Goal: Consume media (video, audio)

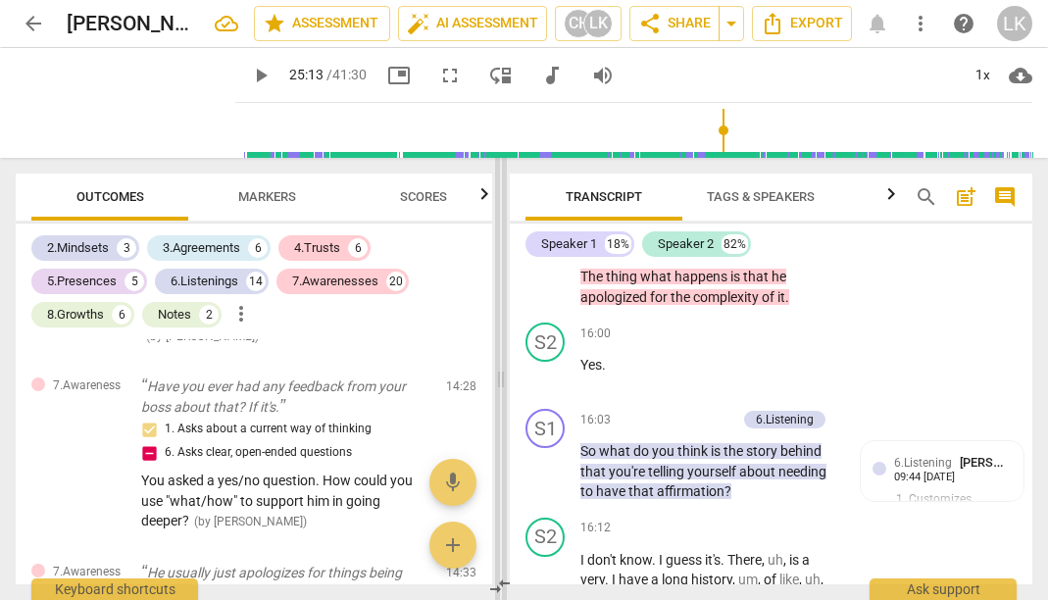
scroll to position [9705, 0]
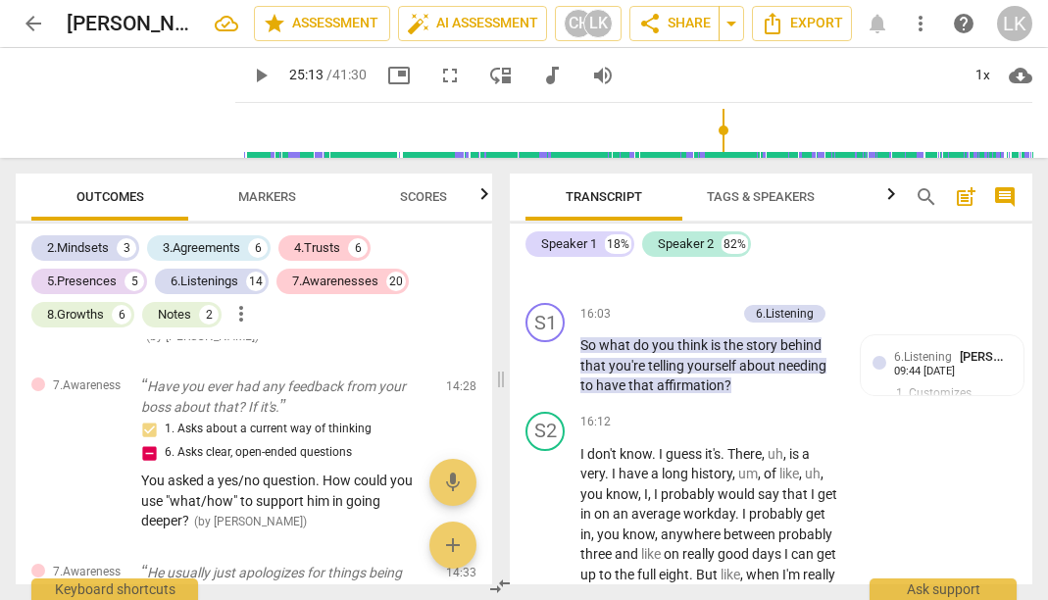
click at [257, 73] on span "play_arrow" at bounding box center [261, 76] width 24 height 24
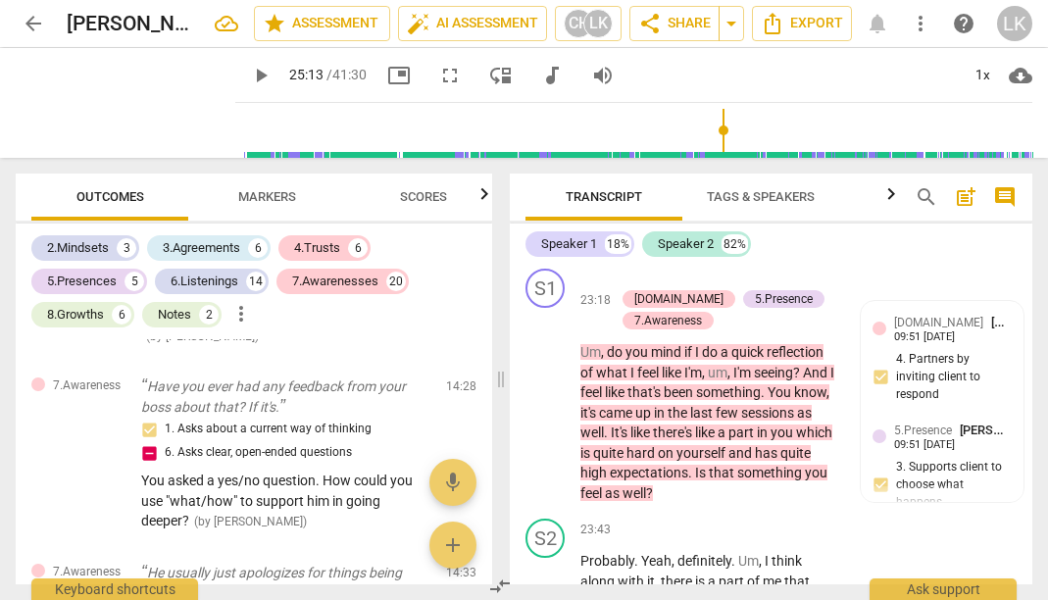
scroll to position [13368, 0]
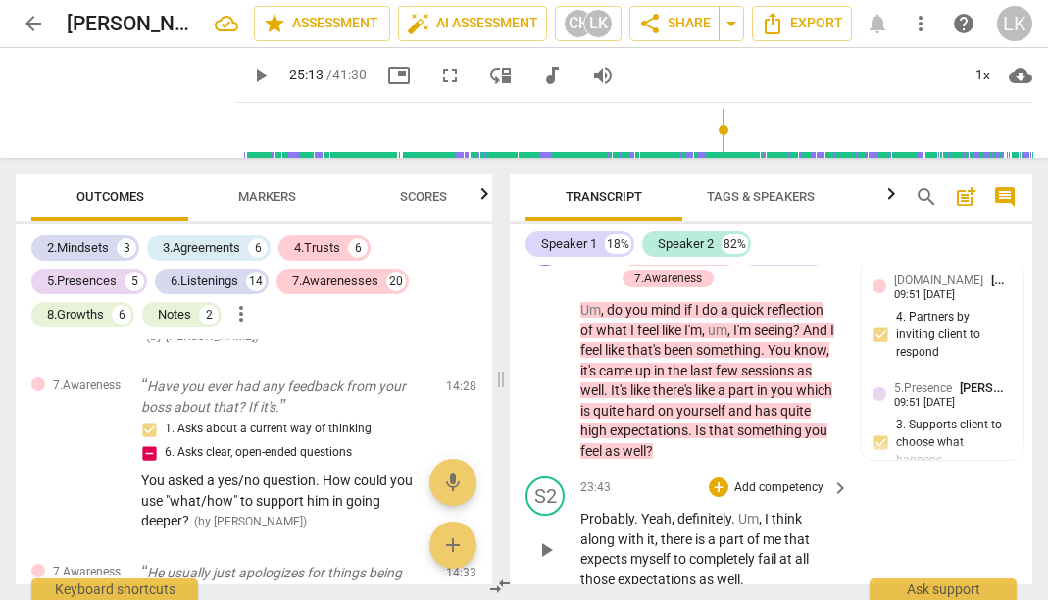
click at [538, 538] on span "play_arrow" at bounding box center [546, 550] width 24 height 24
type input "1514"
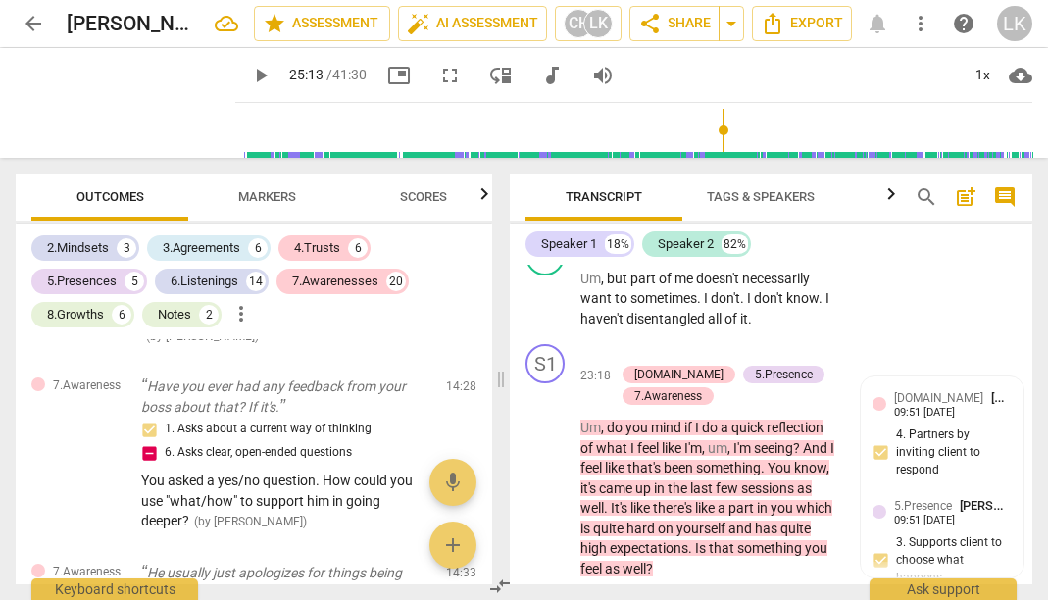
scroll to position [13214, 0]
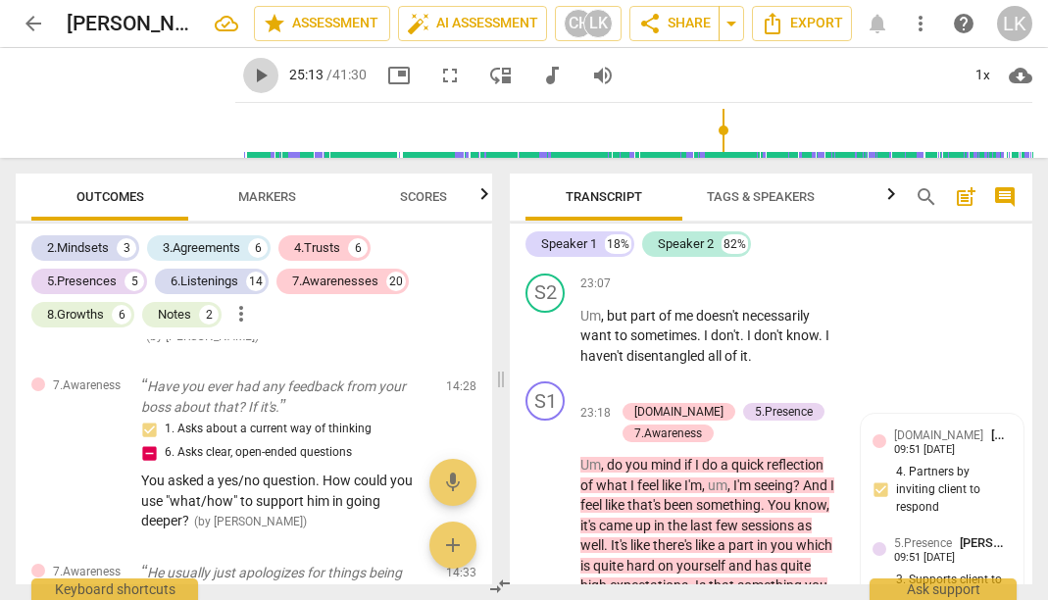
click at [261, 88] on button "play_arrow" at bounding box center [260, 75] width 35 height 35
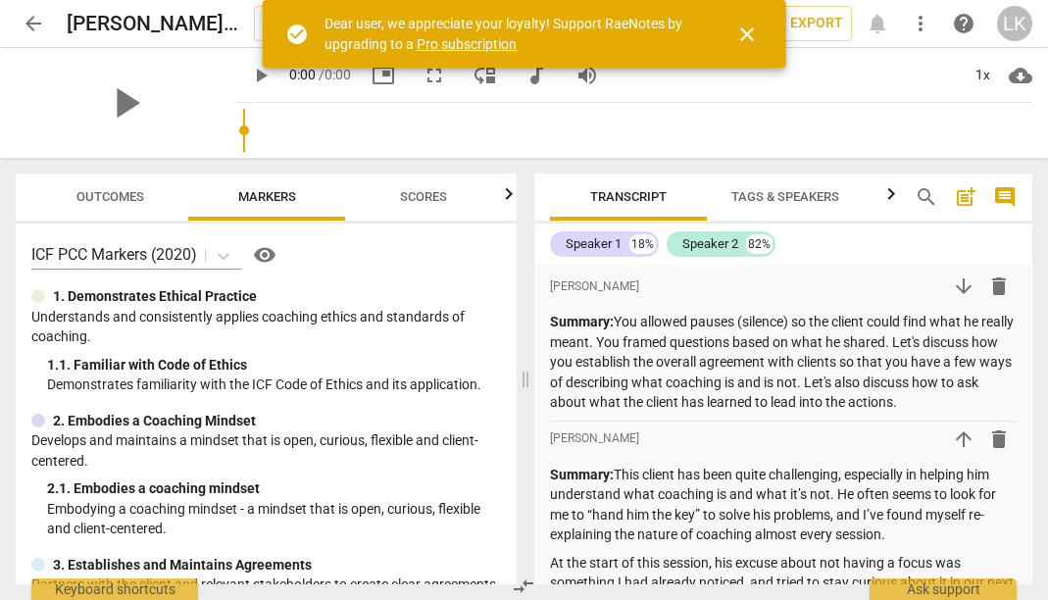
click at [747, 25] on span "close" at bounding box center [747, 35] width 24 height 24
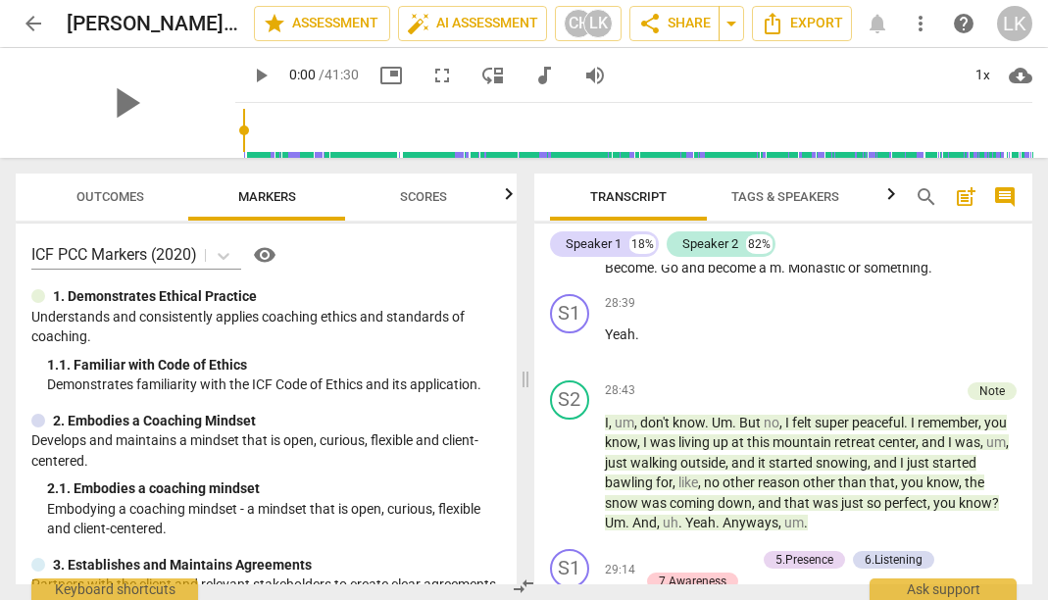
scroll to position [12476, 0]
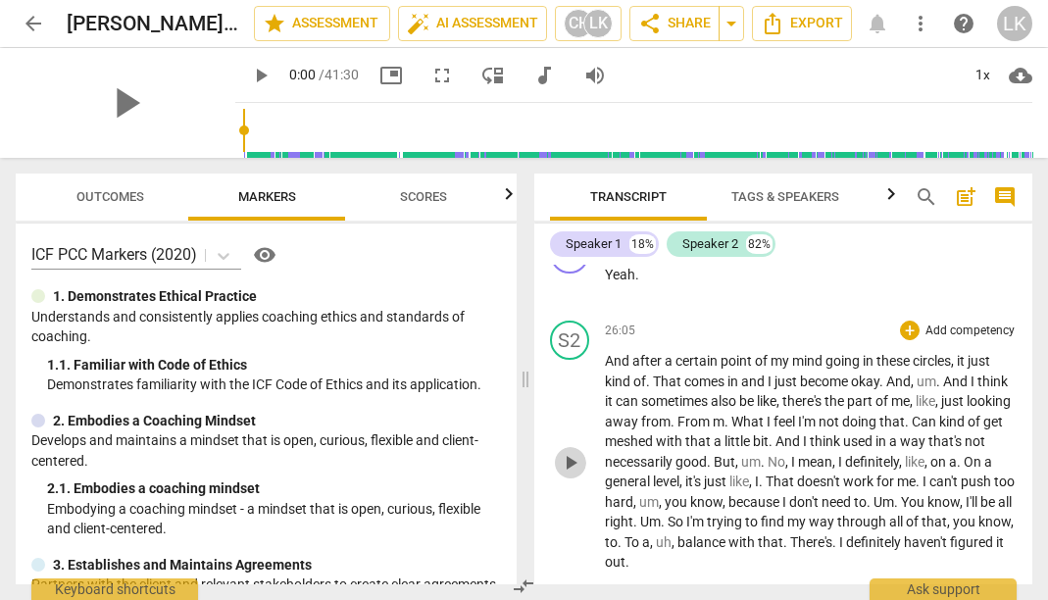
click at [567, 451] on span "play_arrow" at bounding box center [571, 463] width 24 height 24
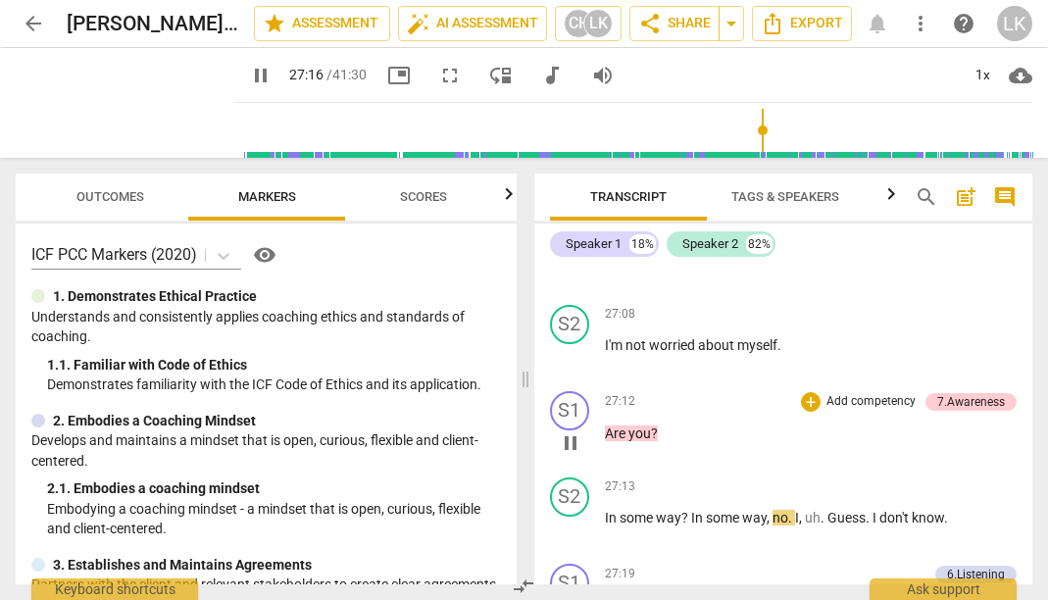
scroll to position [11771, 0]
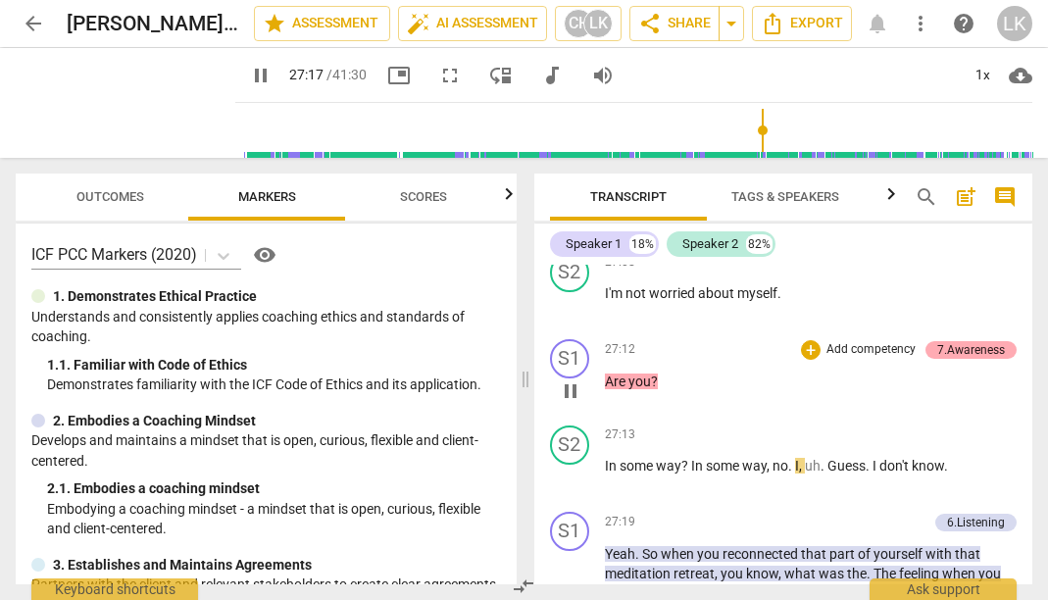
click at [967, 341] on div "7.Awareness" at bounding box center [971, 350] width 68 height 18
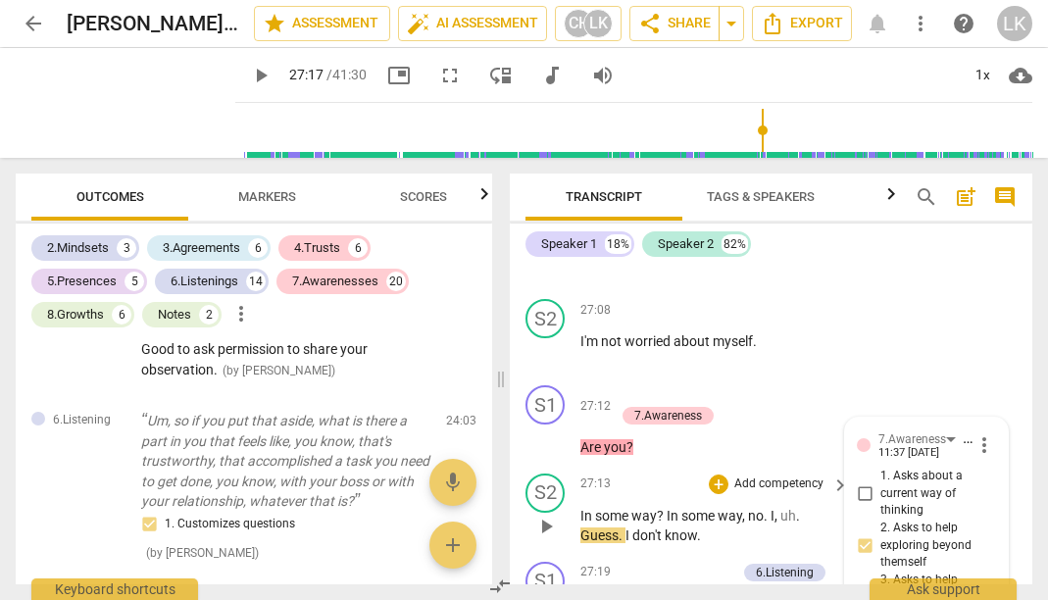
scroll to position [15468, 0]
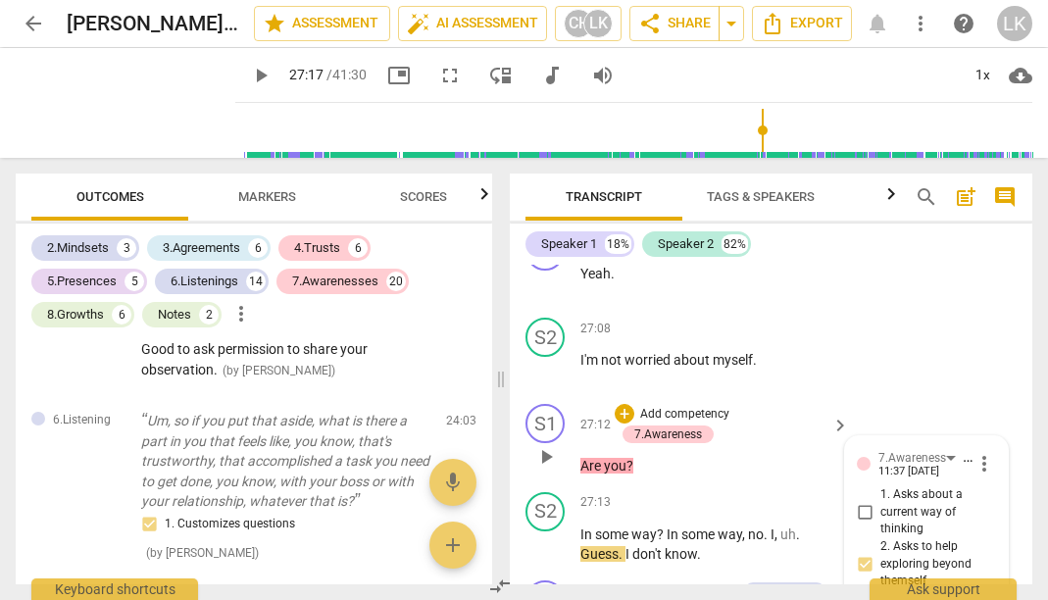
click at [554, 445] on span "play_arrow" at bounding box center [546, 457] width 24 height 24
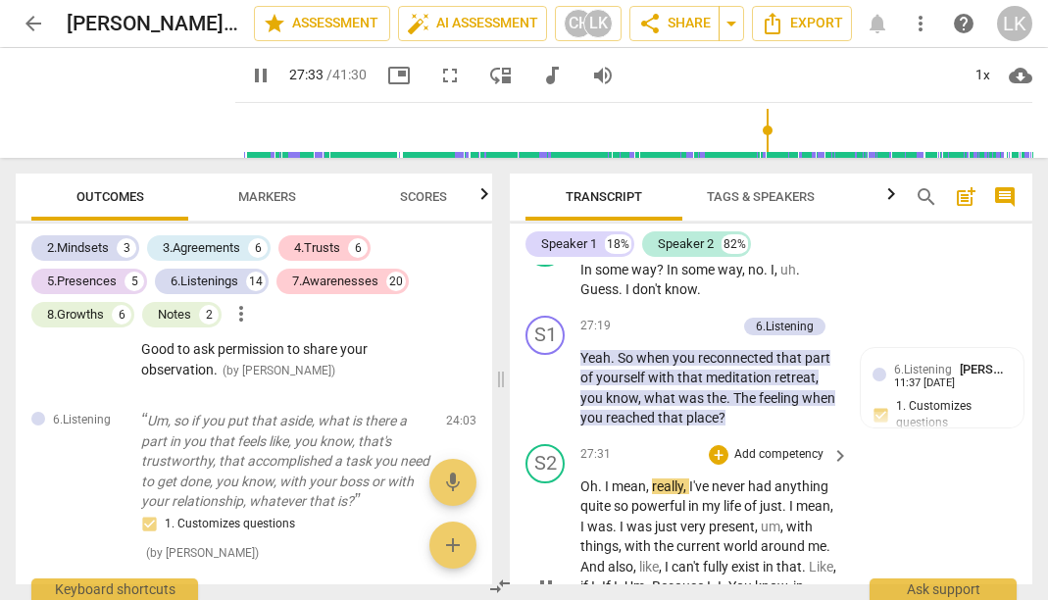
scroll to position [15750, 0]
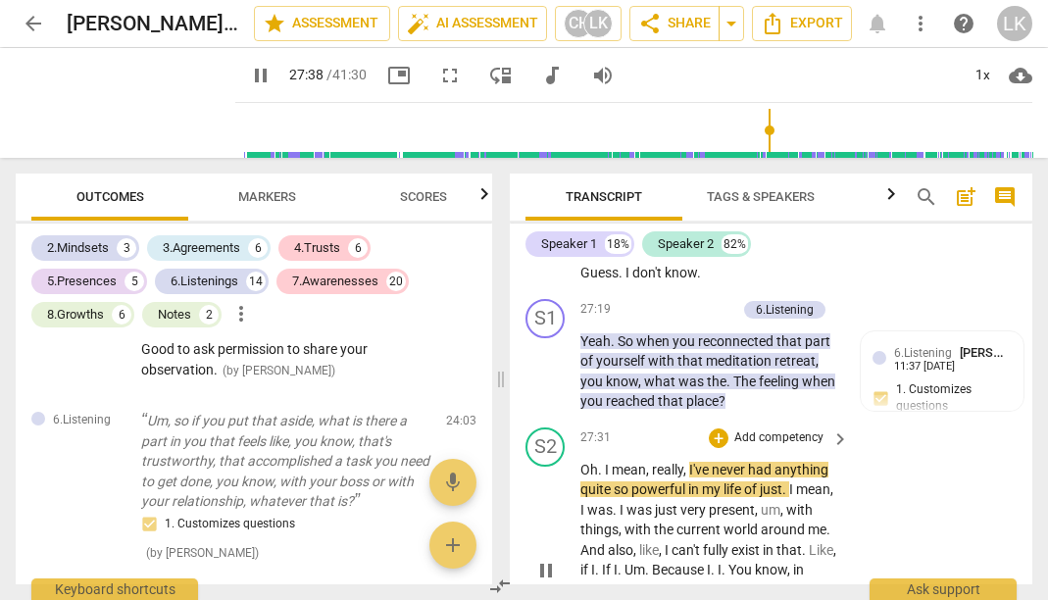
click at [543, 555] on button "pause" at bounding box center [545, 570] width 31 height 31
click at [543, 555] on button "play_arrow" at bounding box center [545, 570] width 31 height 31
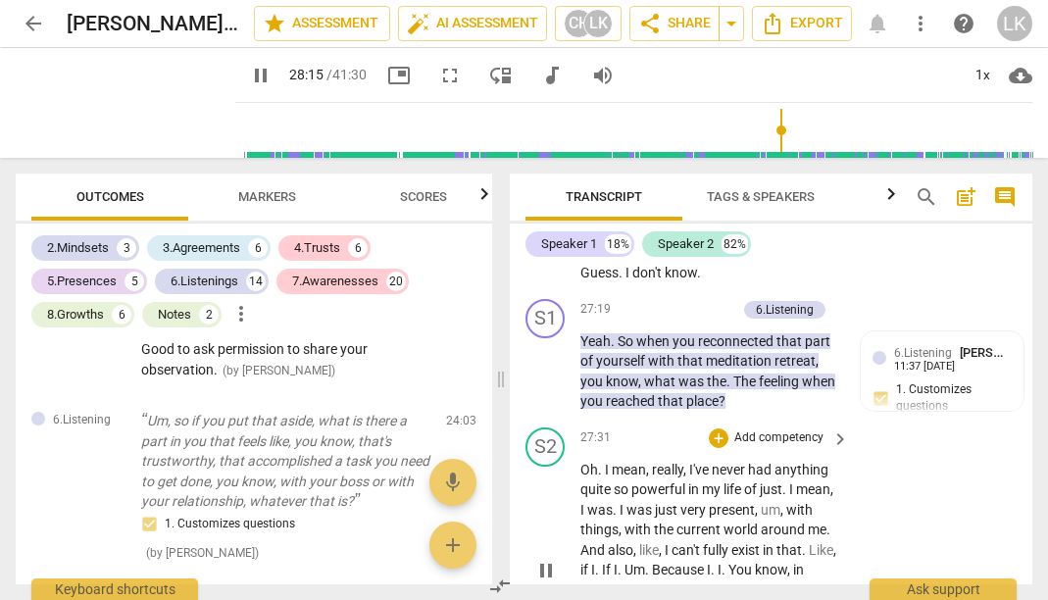
scroll to position [16101, 0]
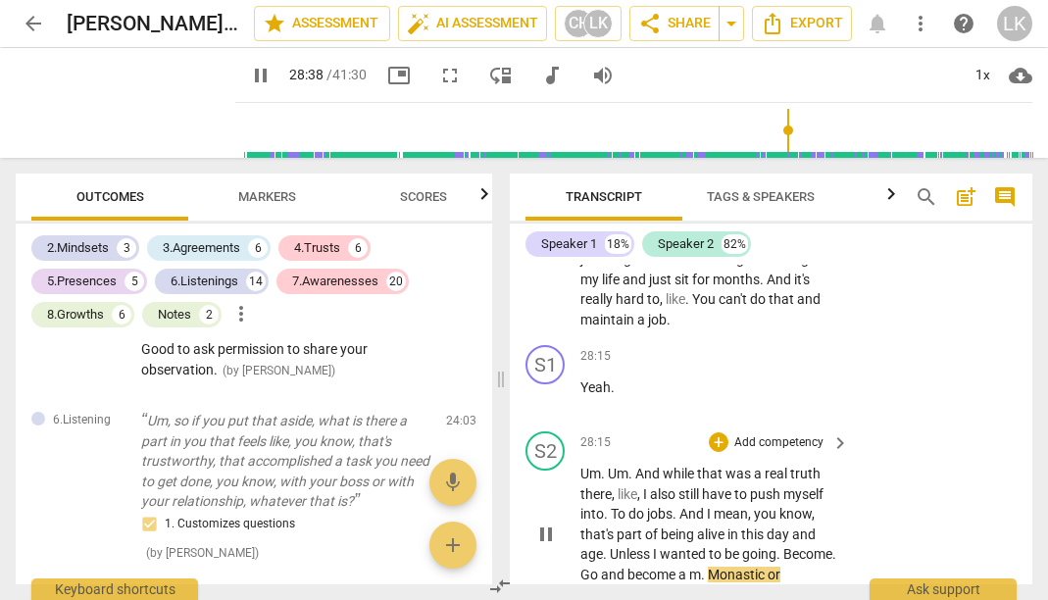
click at [545, 523] on span "pause" at bounding box center [546, 535] width 24 height 24
click at [545, 523] on span "play_arrow" at bounding box center [546, 535] width 24 height 24
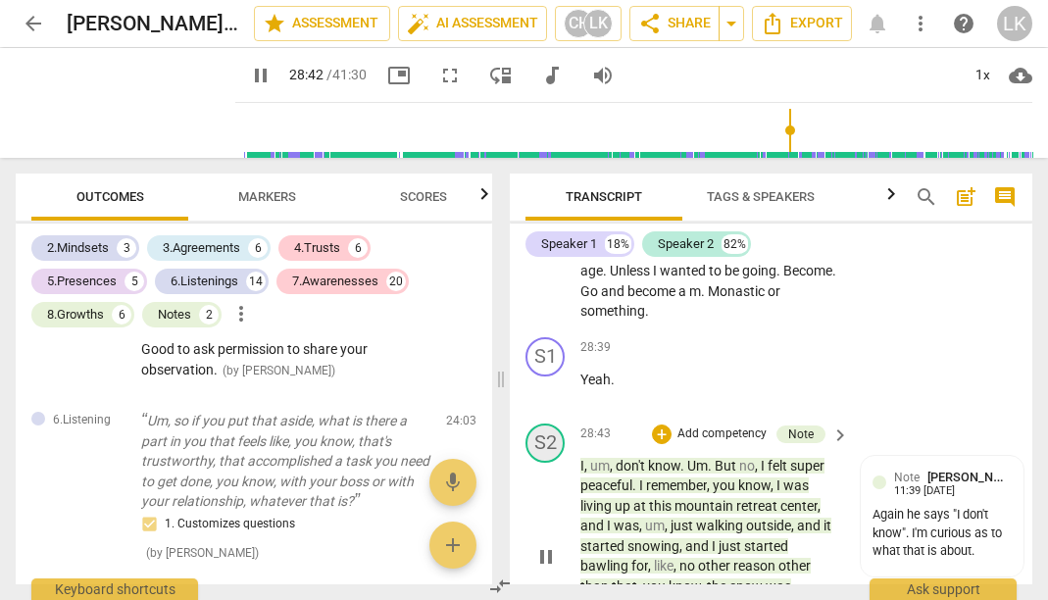
scroll to position [16389, 0]
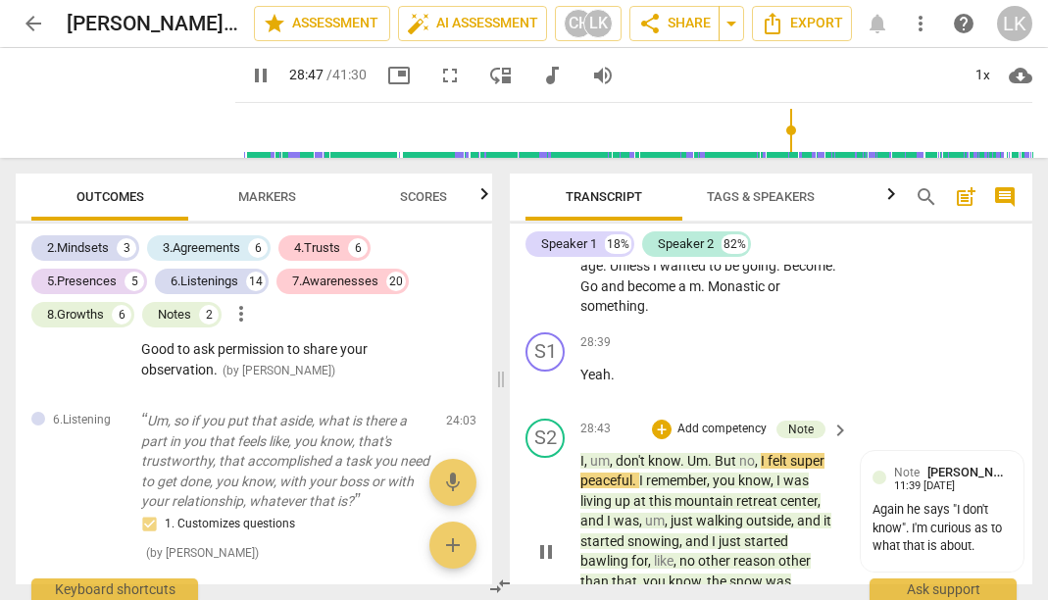
click at [540, 540] on span "pause" at bounding box center [546, 552] width 24 height 24
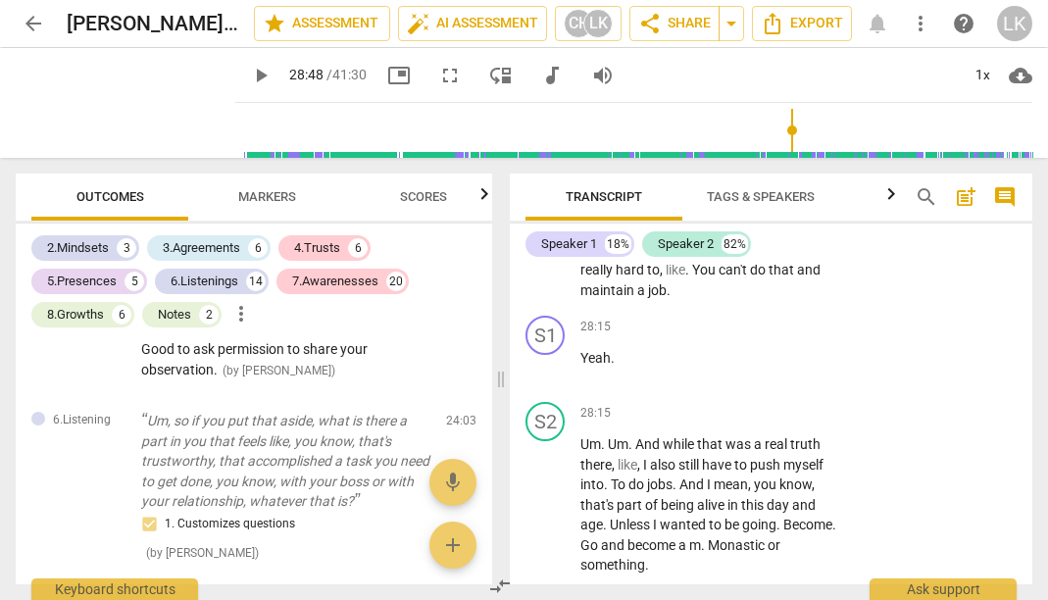
scroll to position [16118, 0]
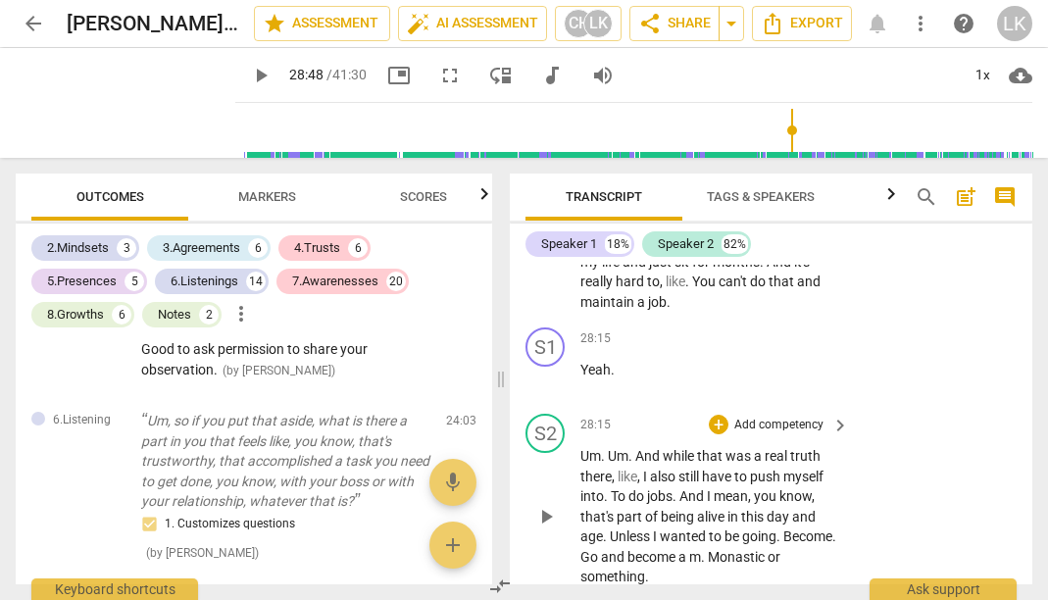
click at [539, 453] on div "play_arrow pause" at bounding box center [555, 517] width 50 height 128
click at [540, 505] on span "play_arrow" at bounding box center [546, 517] width 24 height 24
click at [540, 505] on span "pause" at bounding box center [546, 517] width 24 height 24
click at [540, 505] on span "play_arrow" at bounding box center [546, 517] width 24 height 24
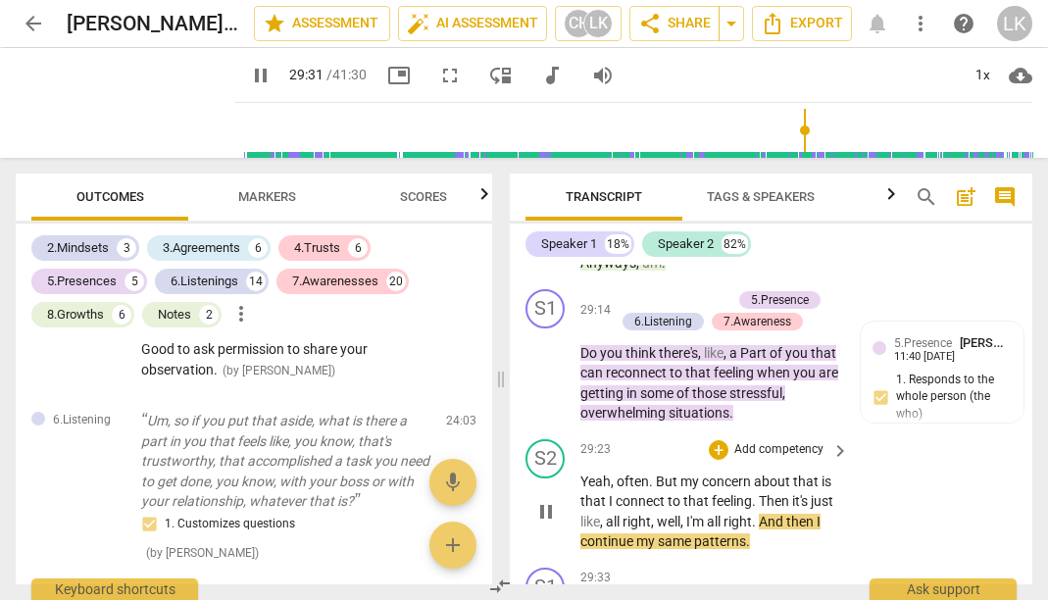
scroll to position [16710, 0]
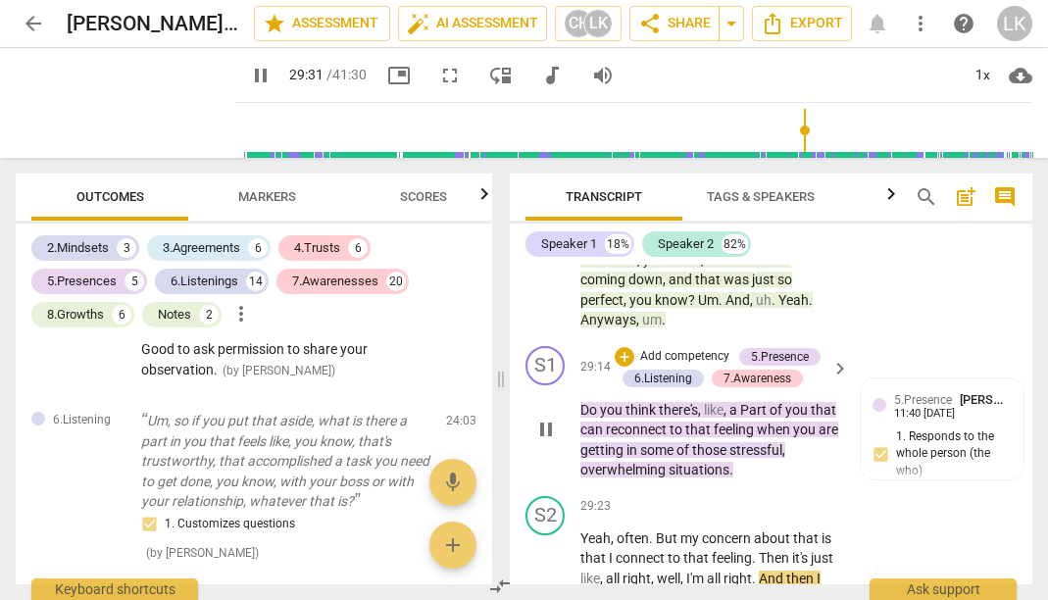
click at [538, 418] on span "pause" at bounding box center [546, 430] width 24 height 24
click at [538, 418] on span "play_arrow" at bounding box center [546, 430] width 24 height 24
click at [538, 418] on span "pause" at bounding box center [546, 430] width 24 height 24
click at [538, 418] on span "play_arrow" at bounding box center [546, 430] width 24 height 24
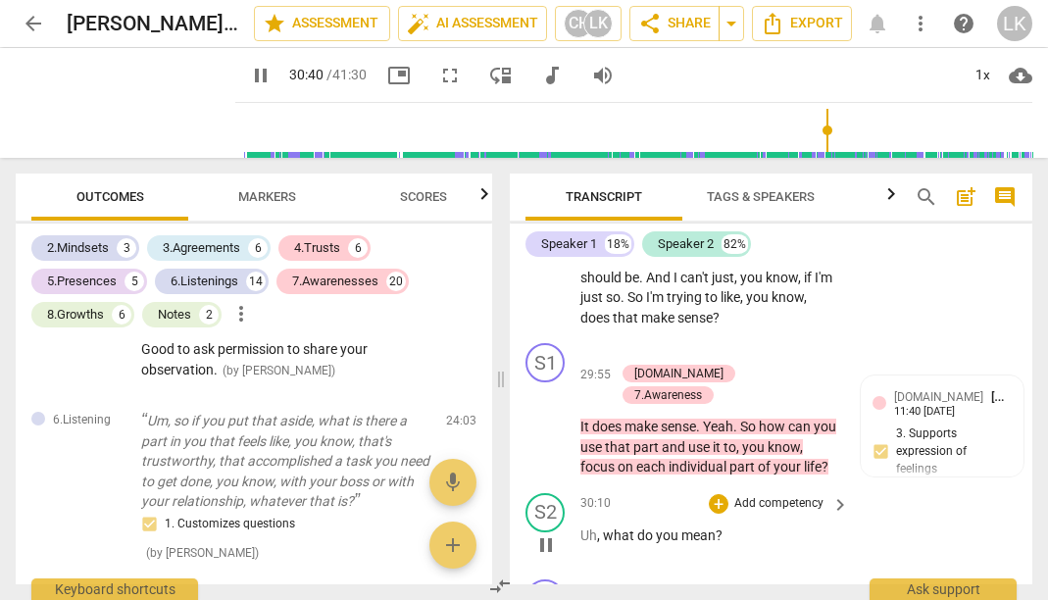
scroll to position [17245, 0]
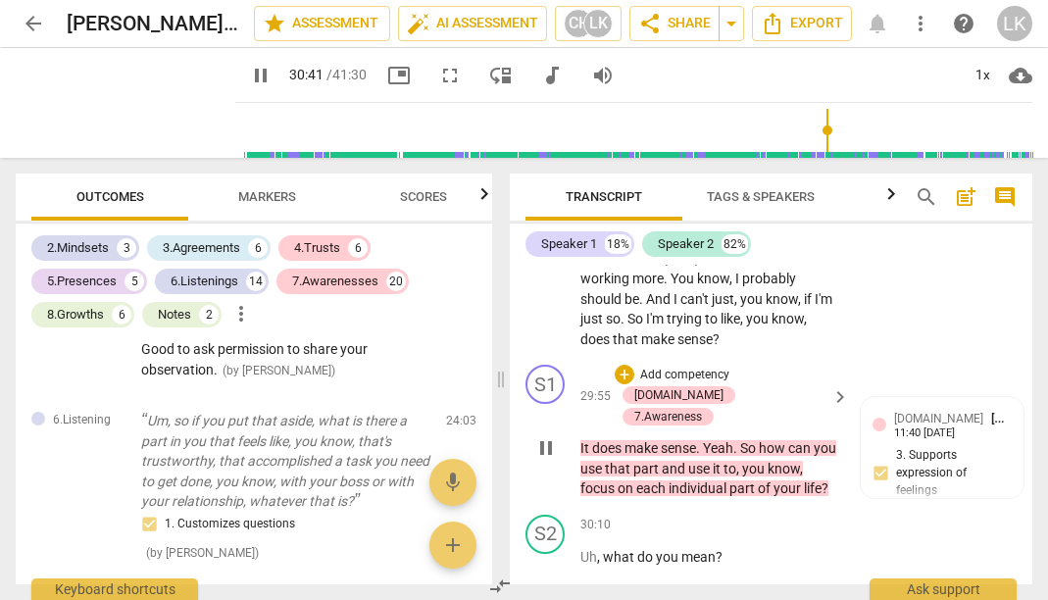
click at [536, 404] on div "play_arrow pause" at bounding box center [555, 448] width 50 height 89
click at [537, 436] on span "pause" at bounding box center [546, 448] width 24 height 24
click at [537, 436] on span "play_arrow" at bounding box center [546, 448] width 24 height 24
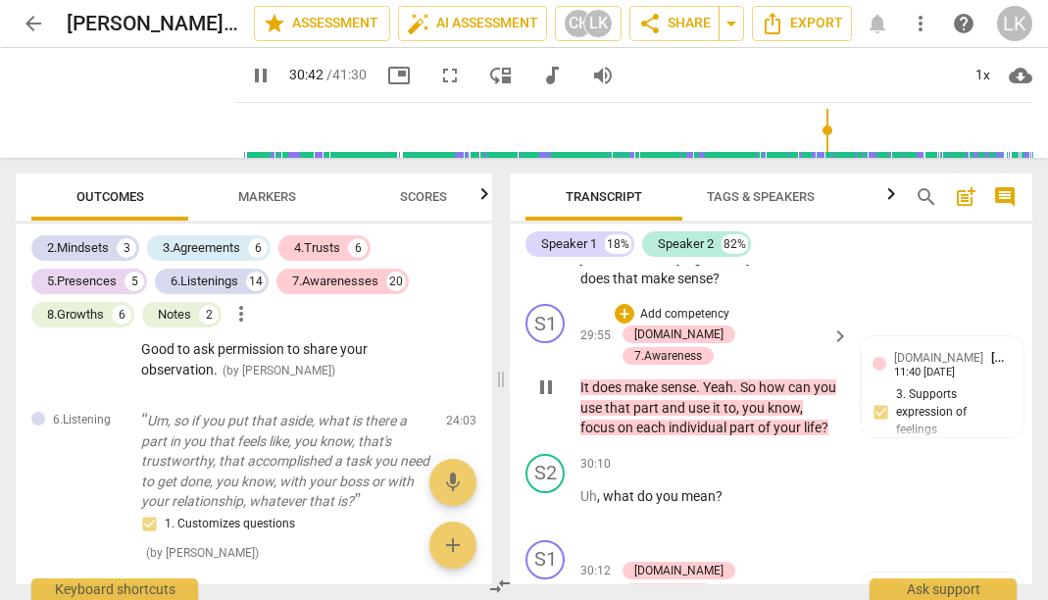
scroll to position [17330, 0]
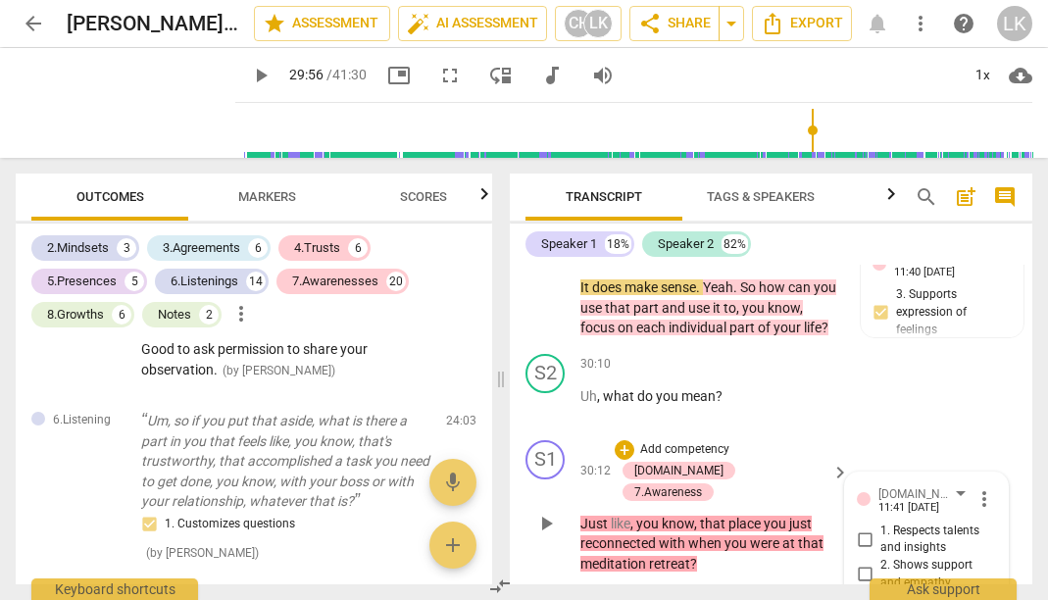
scroll to position [17364, 0]
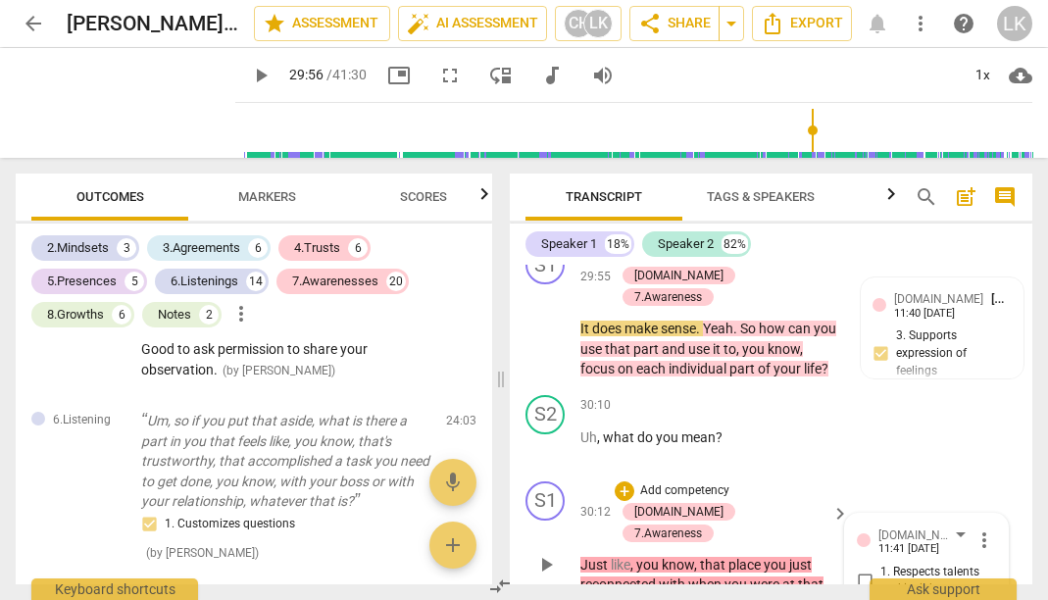
click at [541, 553] on span "play_arrow" at bounding box center [546, 565] width 24 height 24
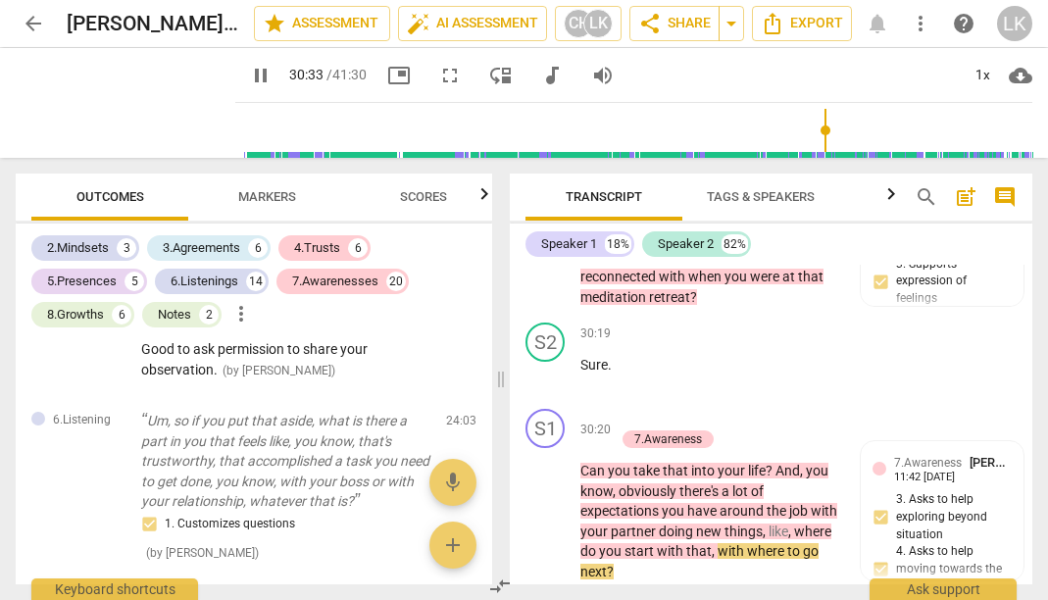
scroll to position [17636, 0]
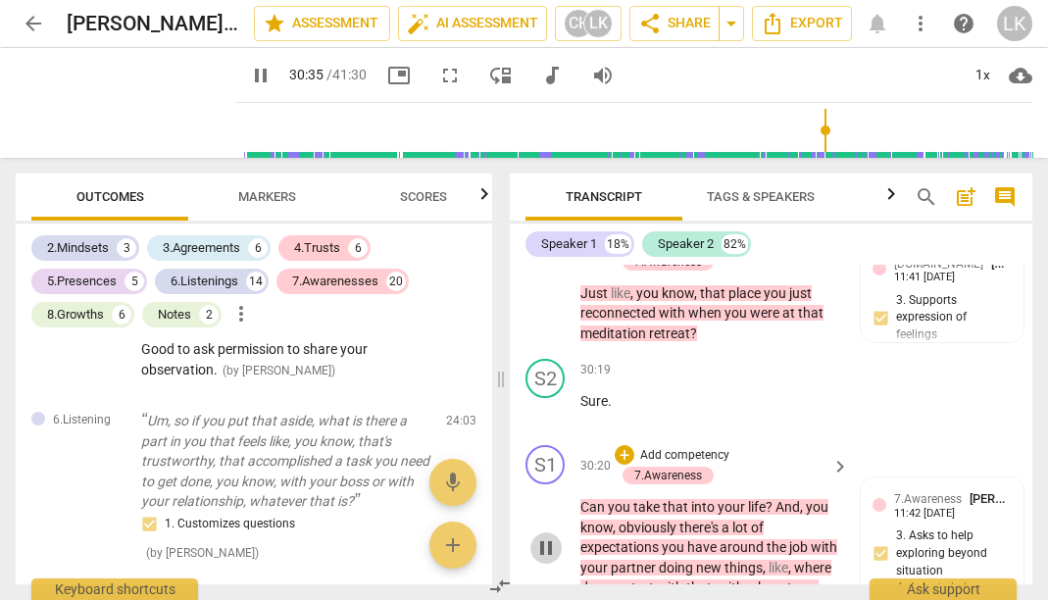
click at [551, 536] on span "pause" at bounding box center [546, 548] width 24 height 24
click at [551, 536] on span "play_arrow" at bounding box center [546, 548] width 24 height 24
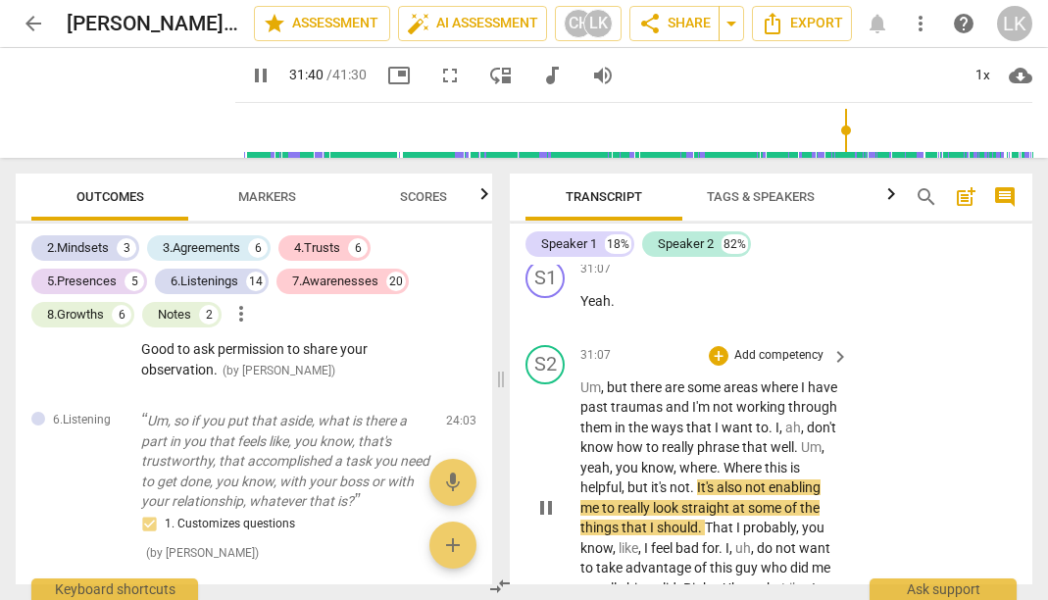
scroll to position [18460, 0]
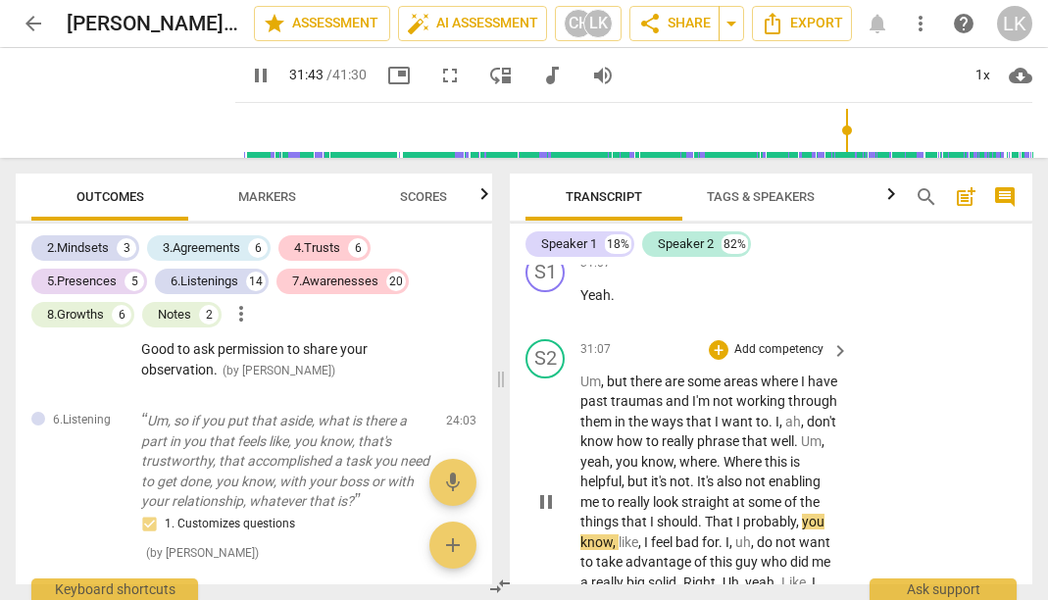
click at [545, 490] on span "pause" at bounding box center [546, 502] width 24 height 24
click at [545, 490] on span "play_arrow" at bounding box center [546, 502] width 24 height 24
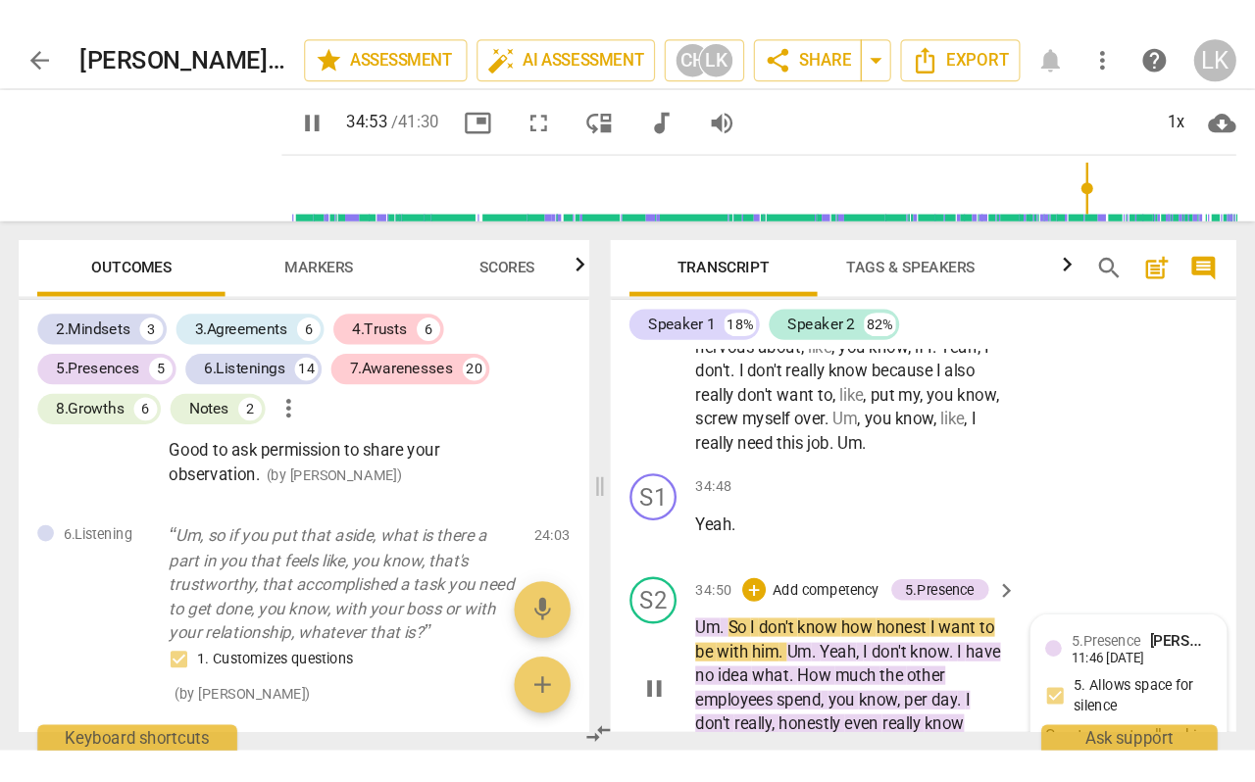
scroll to position [21012, 0]
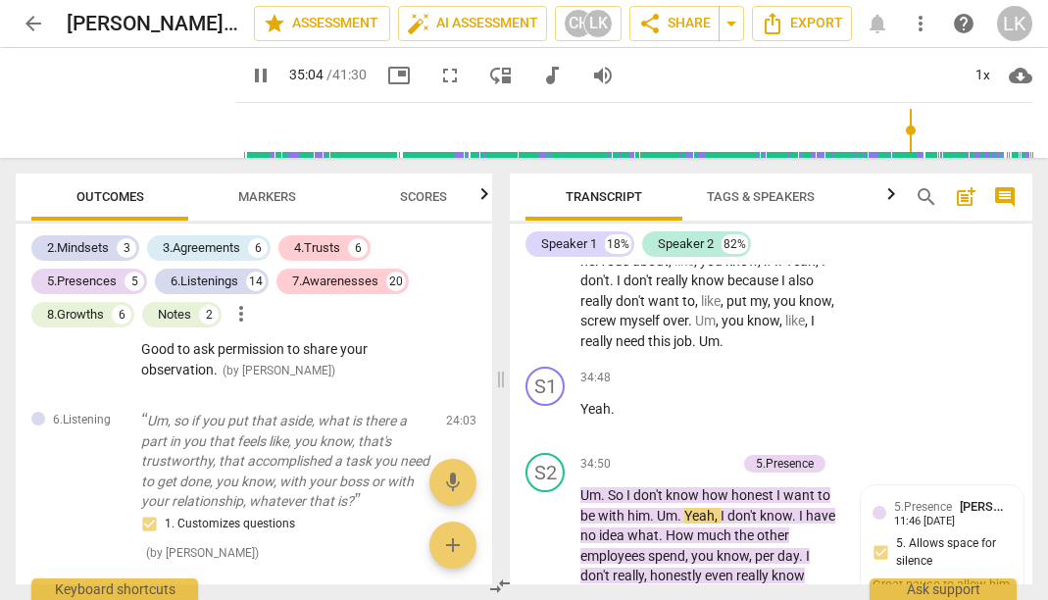
click at [438, 81] on span "fullscreen" at bounding box center [450, 76] width 24 height 24
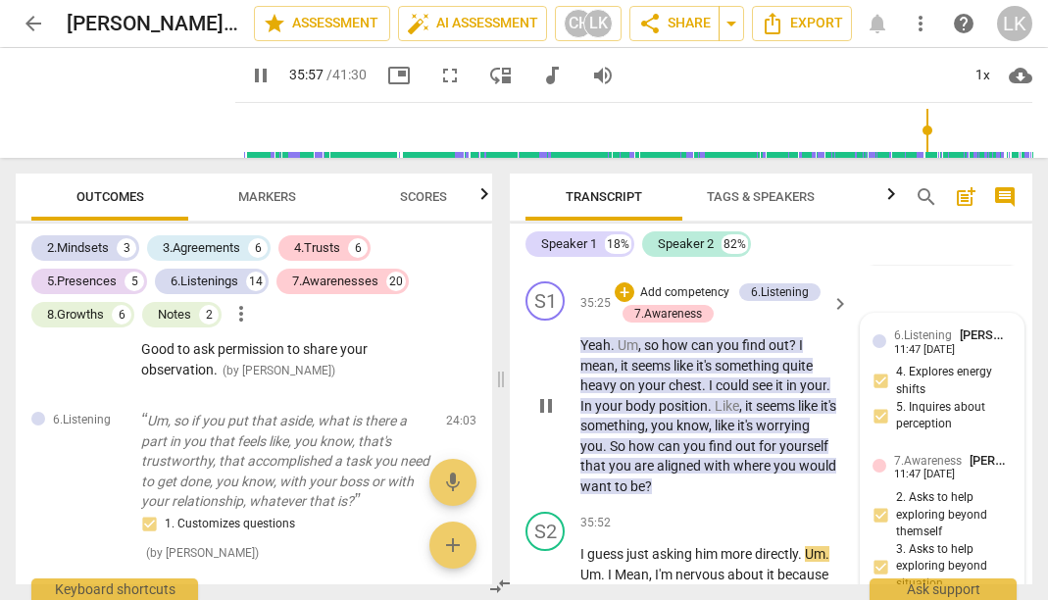
scroll to position [21350, 0]
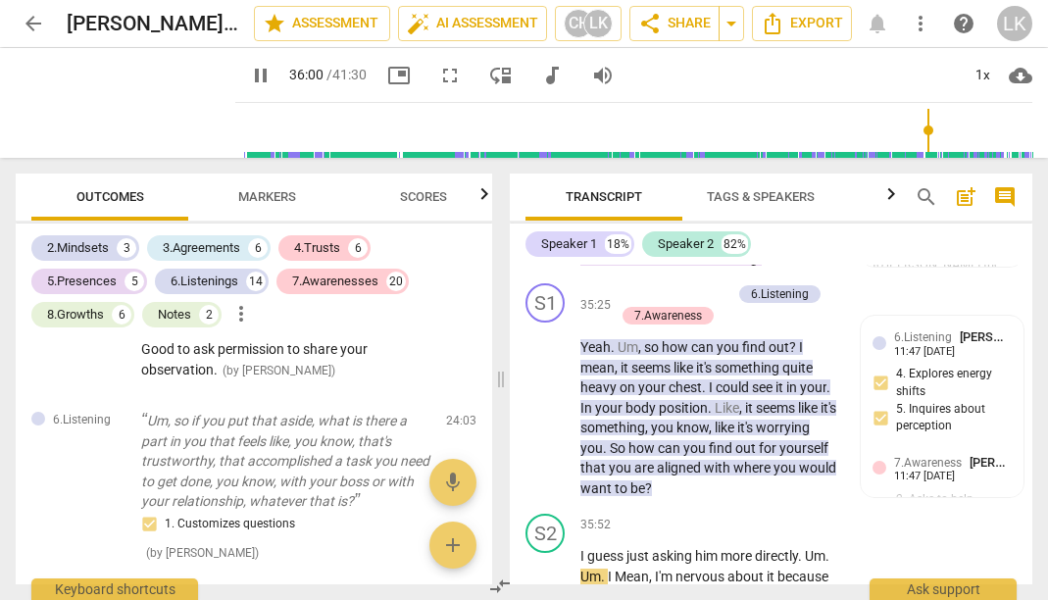
click at [267, 199] on span "Markers" at bounding box center [267, 196] width 58 height 15
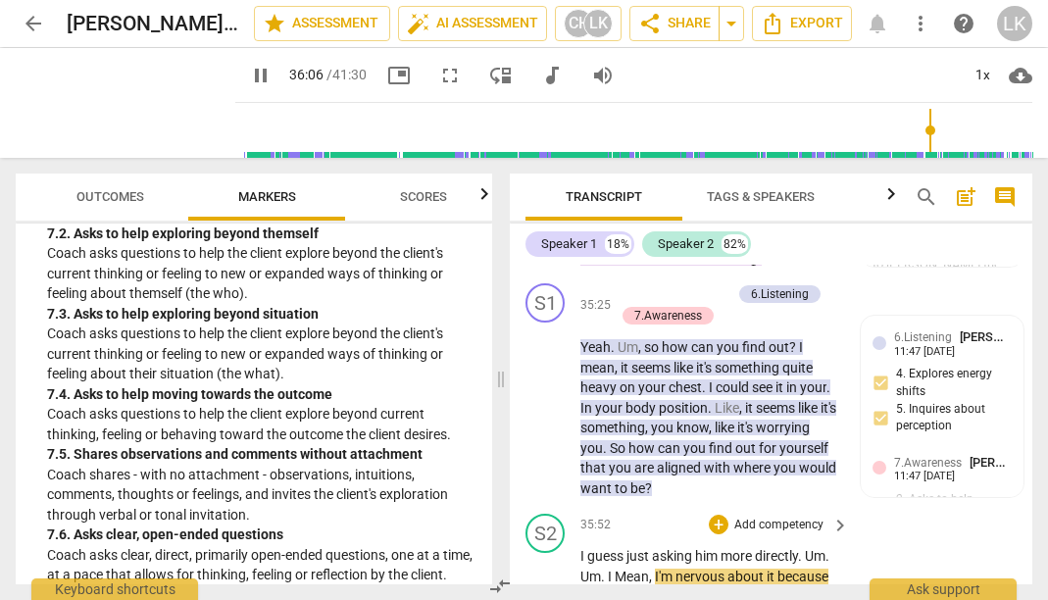
scroll to position [21349, 0]
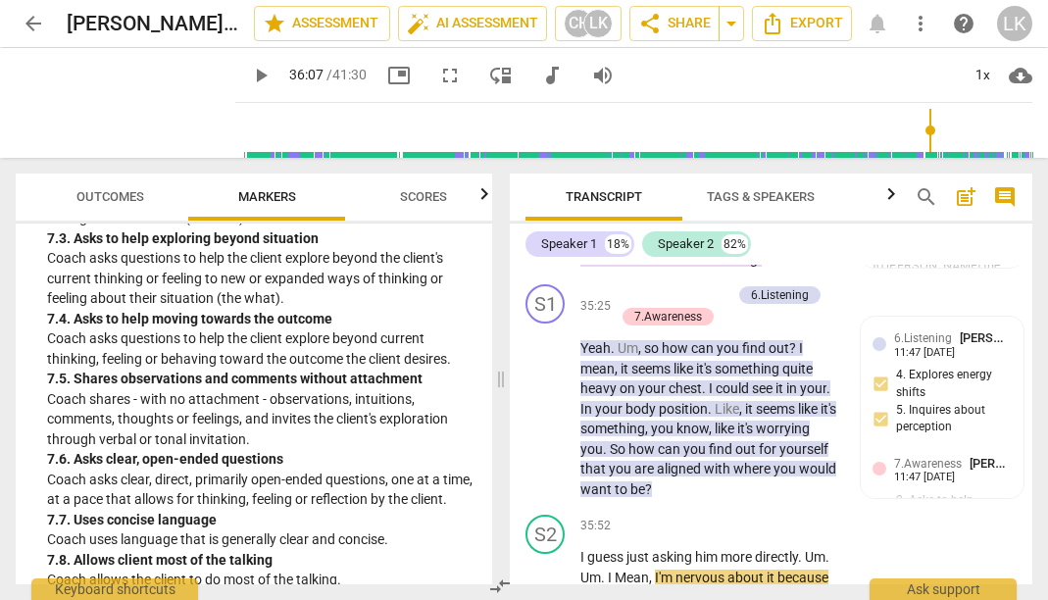
scroll to position [2074, 0]
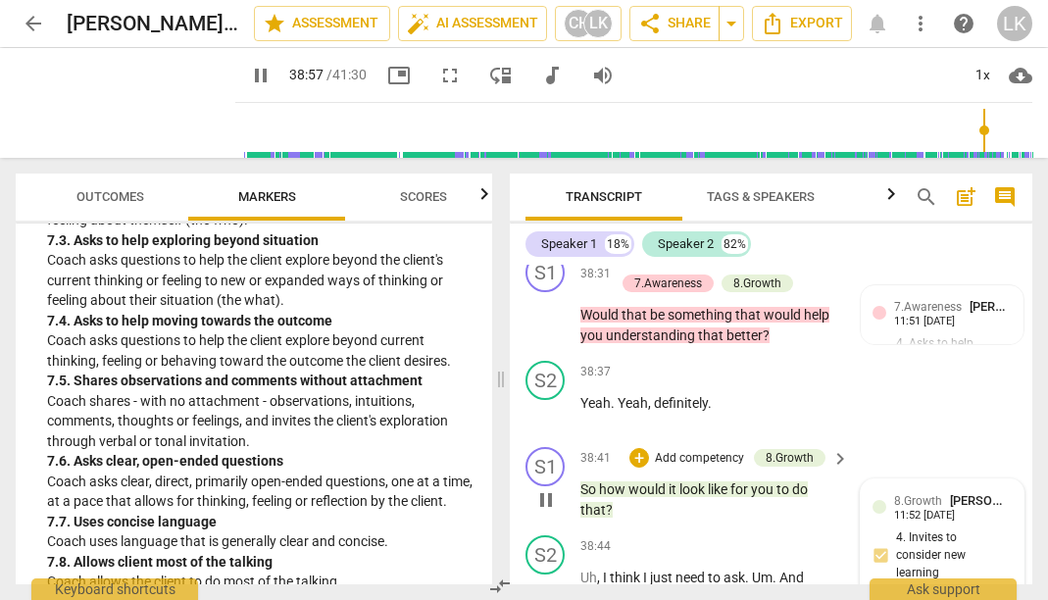
scroll to position [23636, 0]
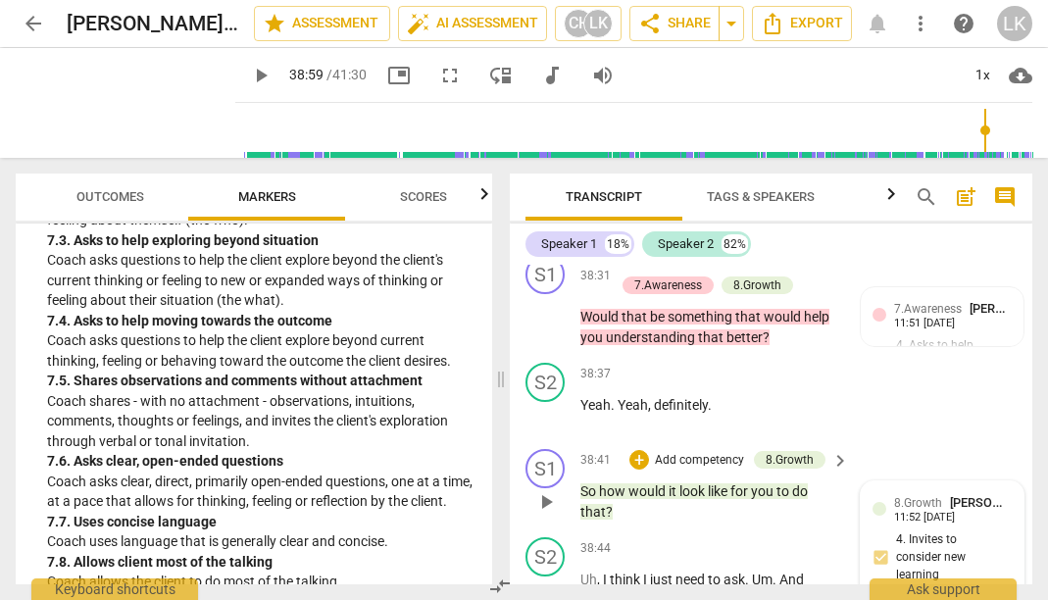
scroll to position [23641, 0]
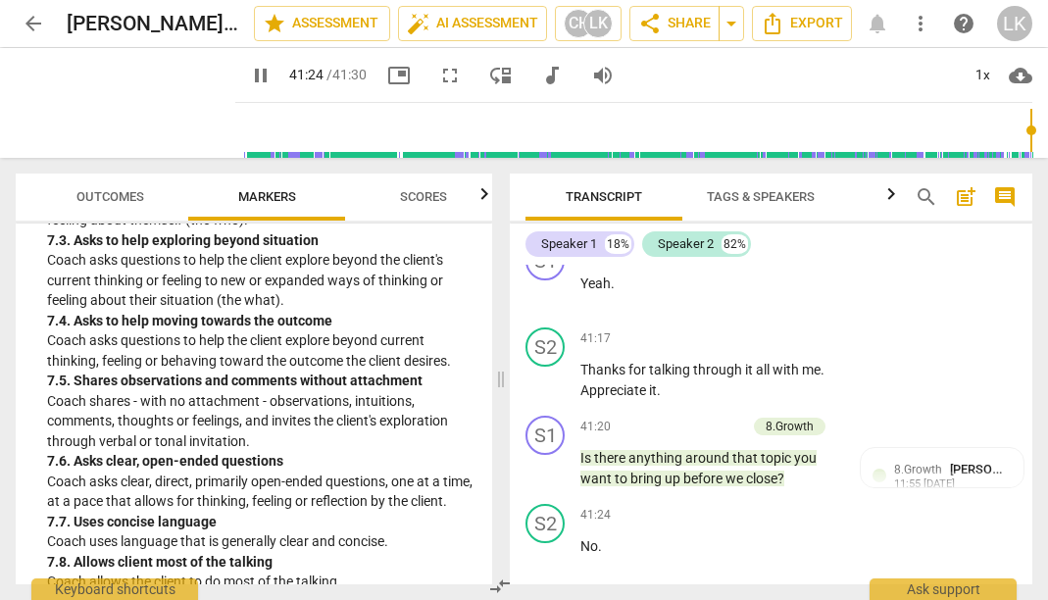
scroll to position [0, 0]
type input "2490"
